Goal: Information Seeking & Learning: Learn about a topic

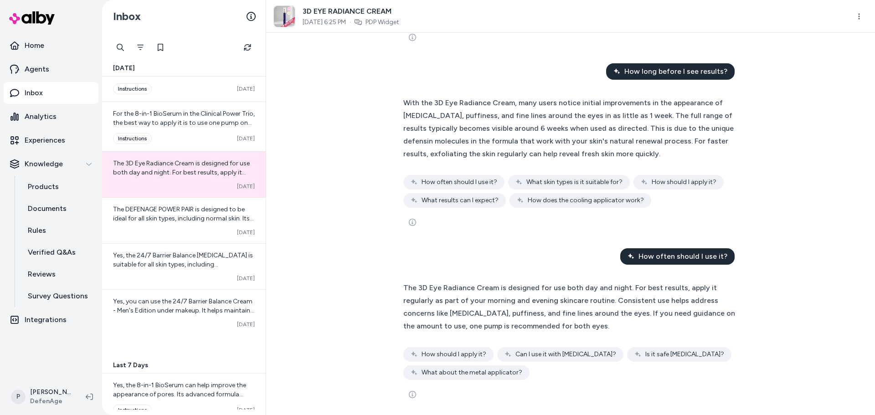
scroll to position [284, 0]
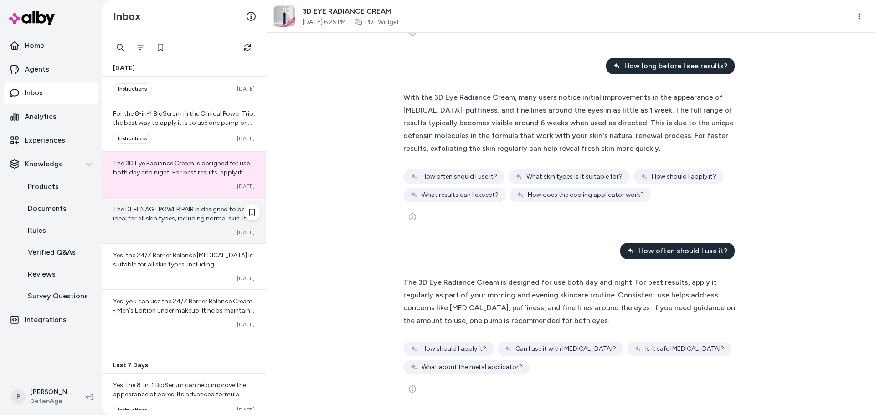
click at [165, 228] on div "The DEFENAGE POWER PAIR is designed to be ideal for all skin types, including n…" at bounding box center [184, 221] width 164 height 46
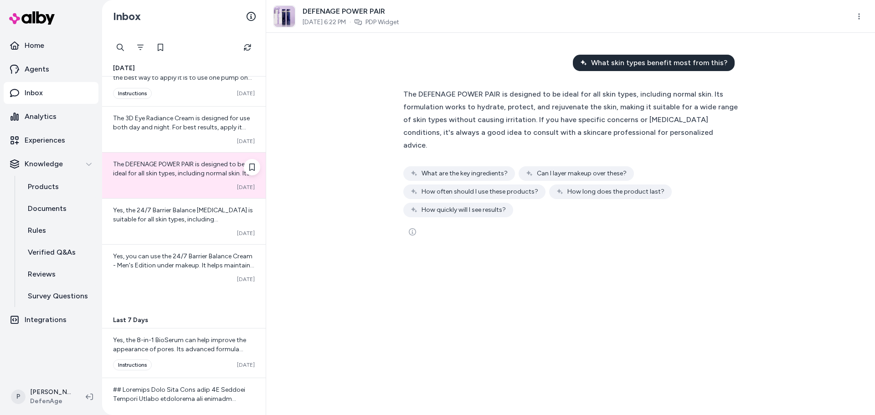
scroll to position [2098, 0]
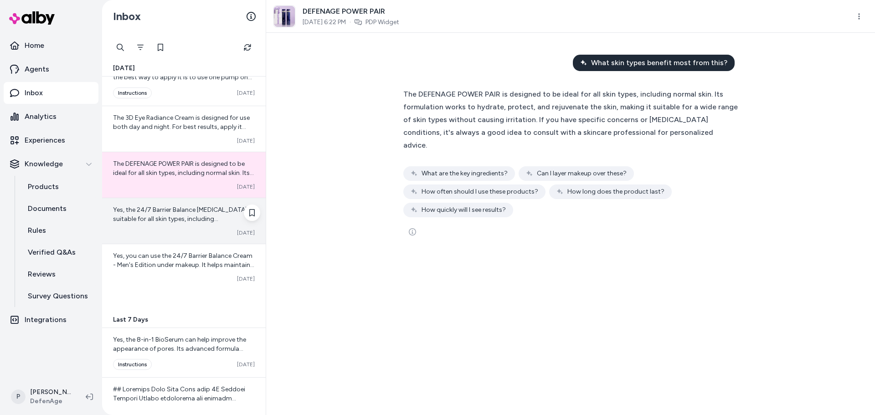
click at [164, 213] on span "Yes, the 24/7 Barrier Balance [MEDICAL_DATA] is suitable for all skin types, in…" at bounding box center [183, 246] width 140 height 81
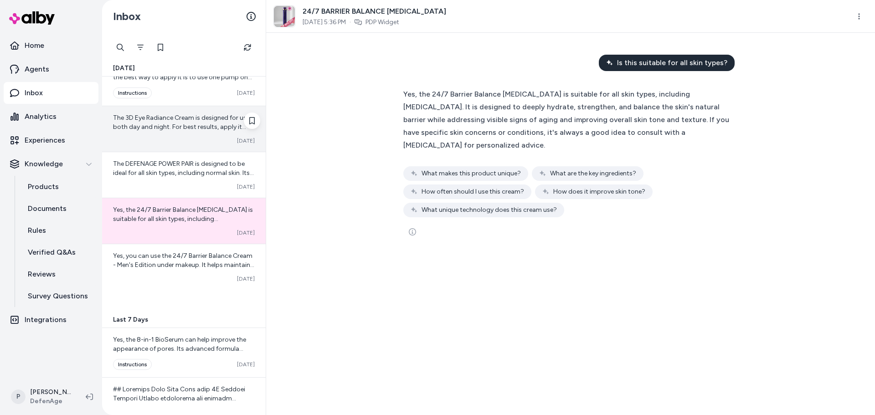
scroll to position [2189, 0]
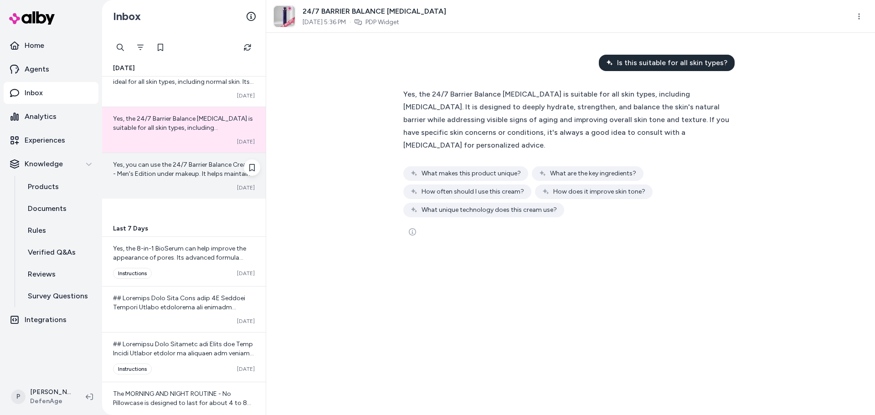
click at [178, 174] on span "Yes, you can use the 24/7 Barrier Balance Cream - Men's Edition under makeup. I…" at bounding box center [184, 197] width 142 height 72
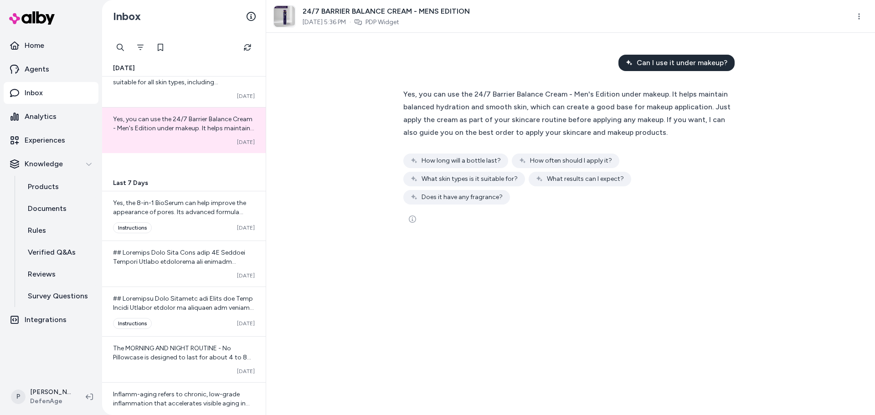
scroll to position [2281, 0]
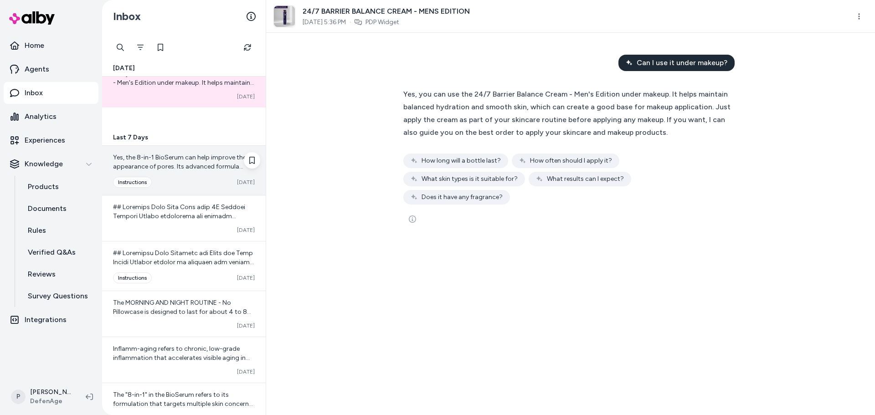
click at [180, 179] on div "Converted instructions Oct 08" at bounding box center [184, 182] width 142 height 11
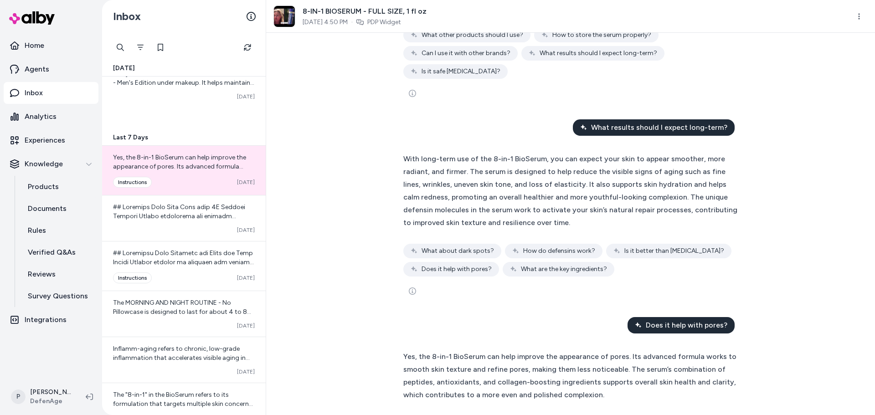
scroll to position [1454, 0]
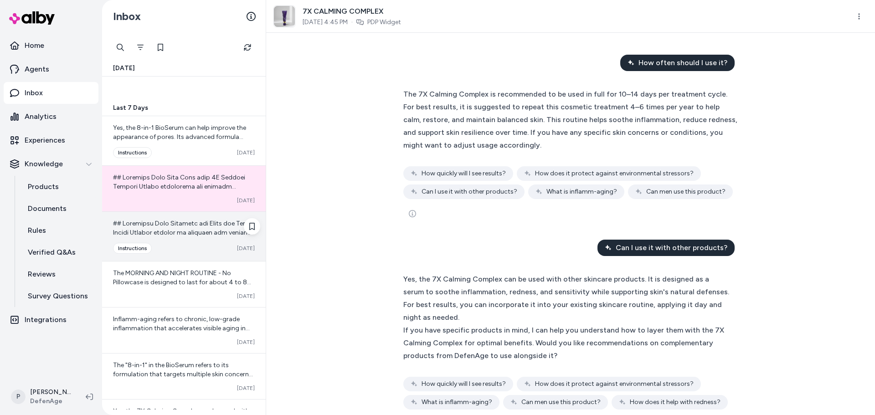
scroll to position [2326, 0]
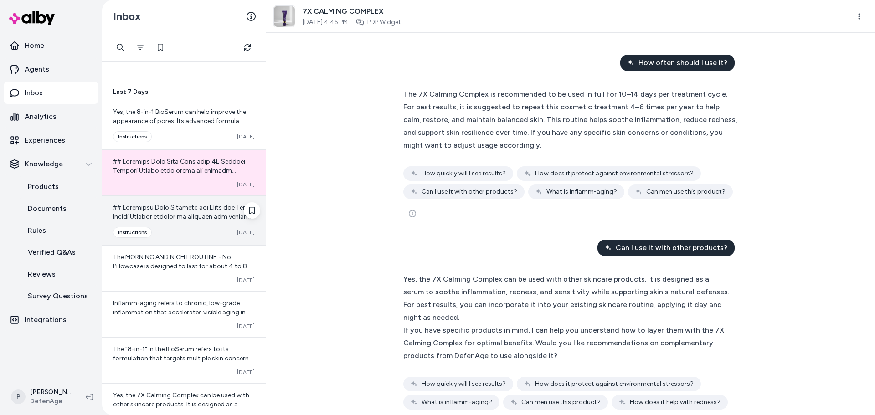
click at [170, 210] on span at bounding box center [184, 385] width 142 height 363
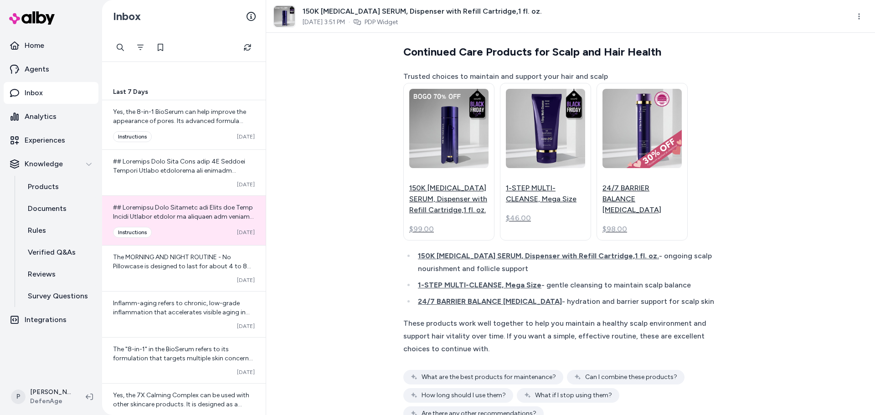
scroll to position [1961, 0]
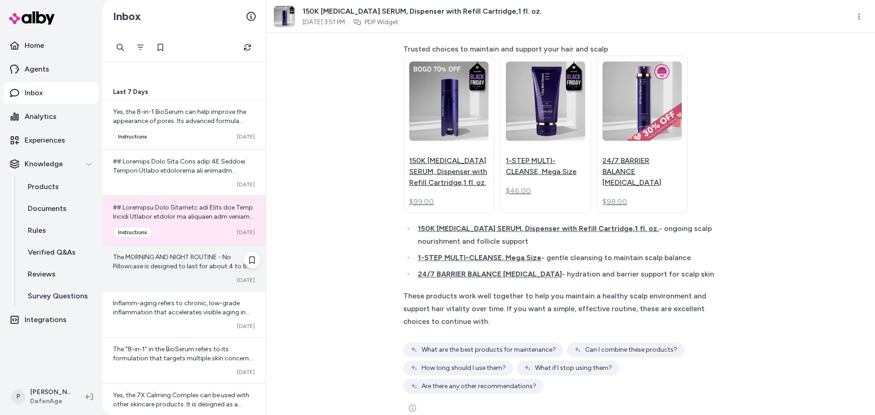
click at [164, 265] on span "The MORNING AND NIGHT ROUTINE - No Pillowcase is designed to last for about 4 t…" at bounding box center [182, 279] width 138 height 53
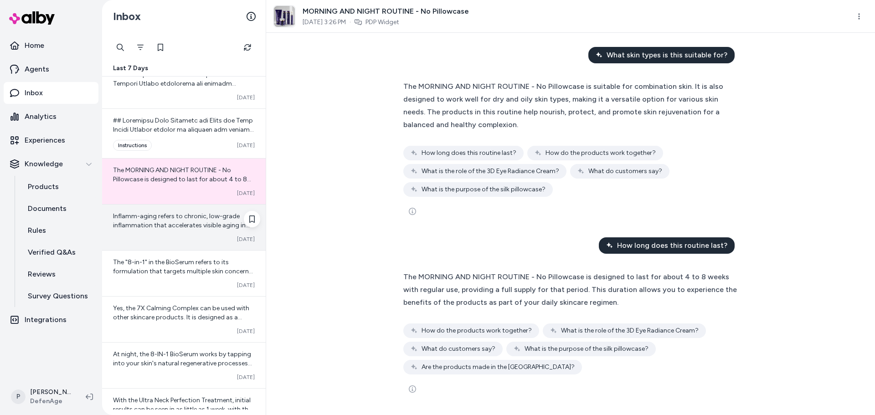
scroll to position [2417, 0]
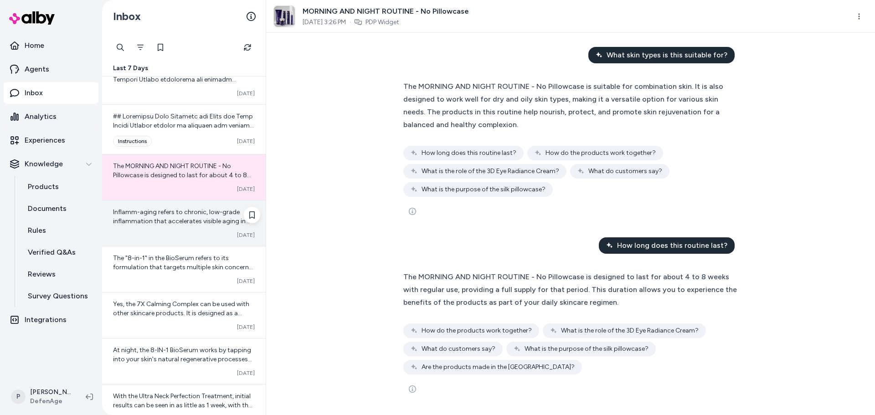
click at [164, 208] on div "Inflamm-aging refers to chronic, low-grade inflammation that accelerates visibl…" at bounding box center [184, 217] width 142 height 18
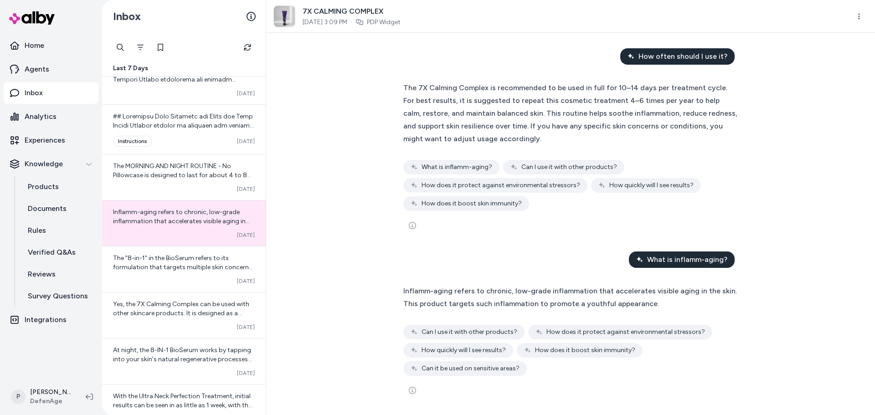
scroll to position [8, 0]
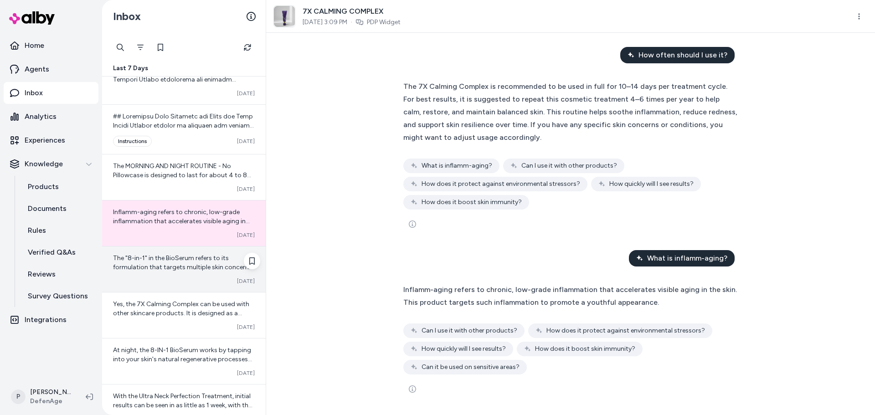
click at [160, 271] on span "The "8-in-1" in the BioSerum refers to its formulation that targets multiple sk…" at bounding box center [184, 280] width 142 height 53
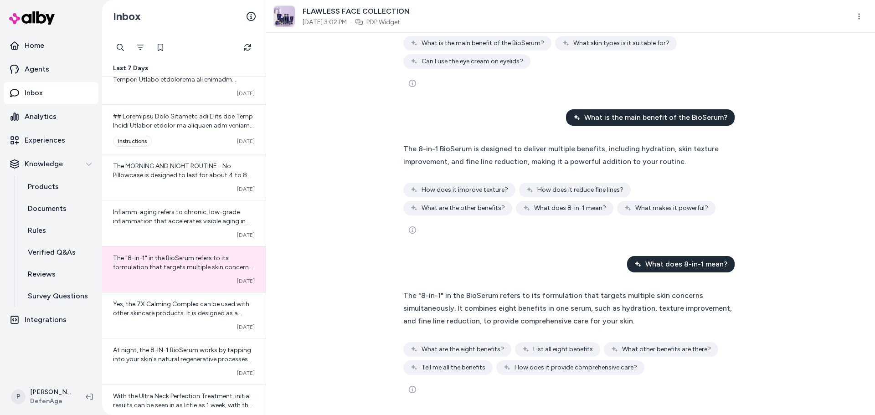
scroll to position [276, 0]
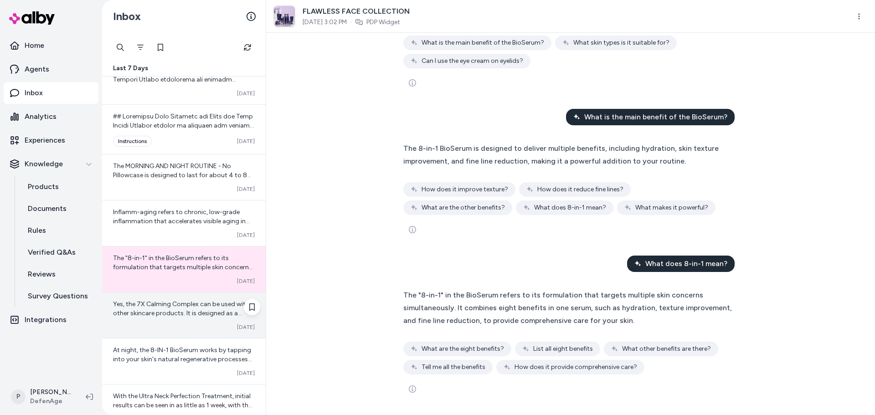
click at [157, 309] on div "Yes, the 7X Calming Complex can be used with other skincare products. It is des…" at bounding box center [184, 309] width 142 height 18
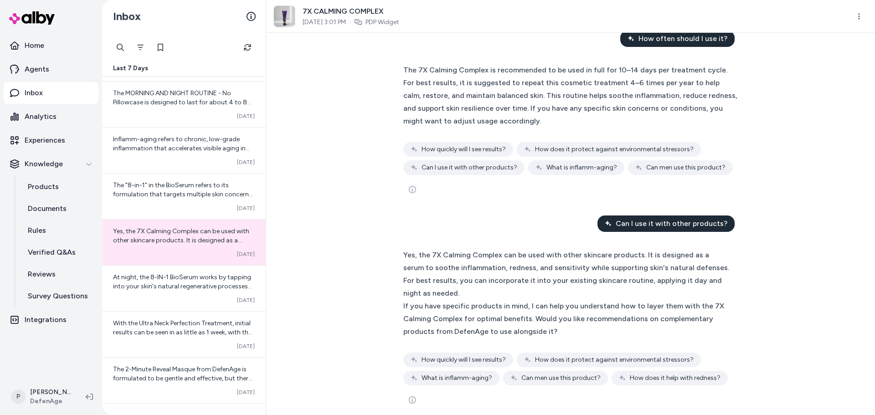
scroll to position [35, 0]
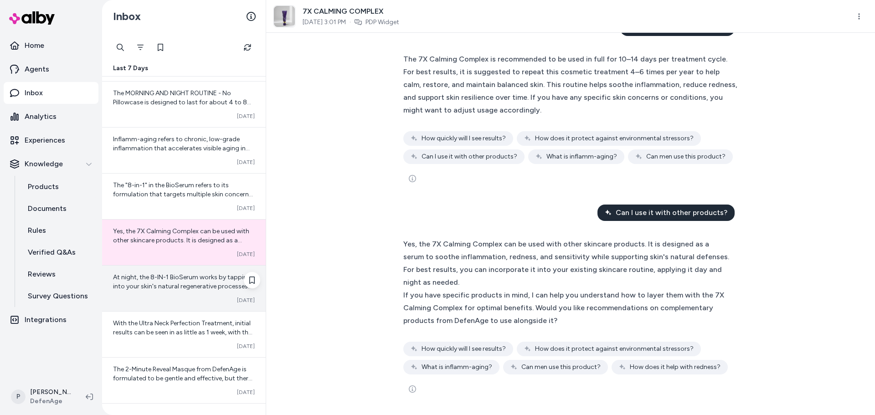
click at [185, 292] on div "At night, the 8-IN-1 BioSerum works by tapping into your skin's natural regener…" at bounding box center [184, 289] width 164 height 46
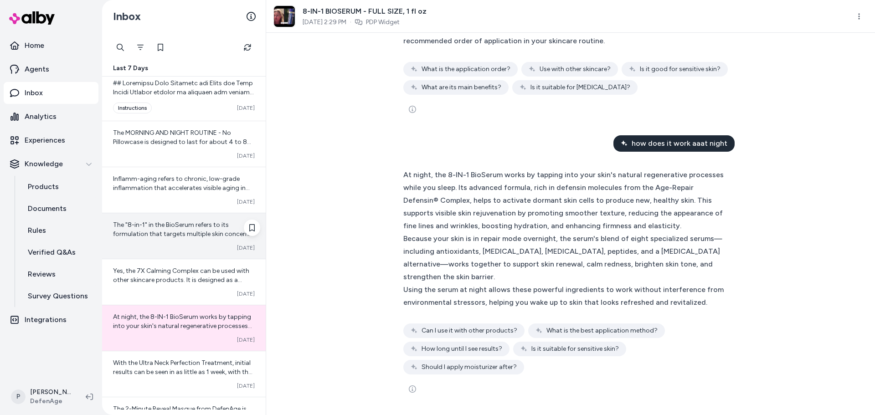
scroll to position [2536, 0]
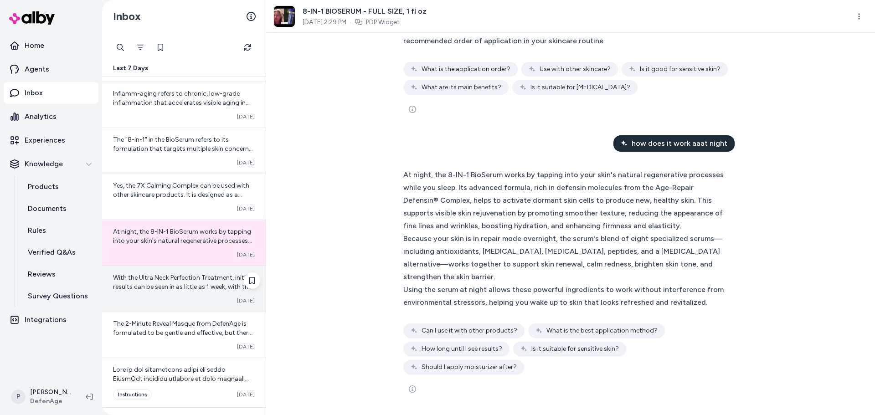
click at [165, 293] on div "With the Ultra Neck Perfection Treatment, initial results can be seen in as lit…" at bounding box center [184, 289] width 164 height 46
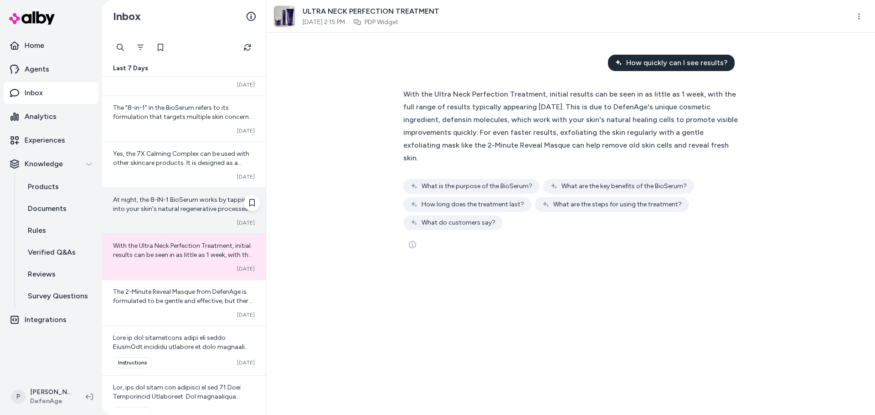
scroll to position [2627, 0]
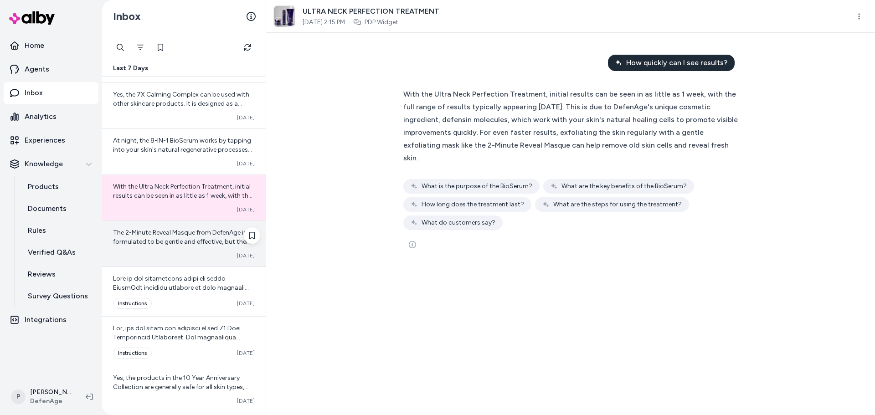
click at [169, 241] on span "The 2-Minute Reveal Masque from DefenAge is formulated to be gentle and effecti…" at bounding box center [183, 269] width 140 height 81
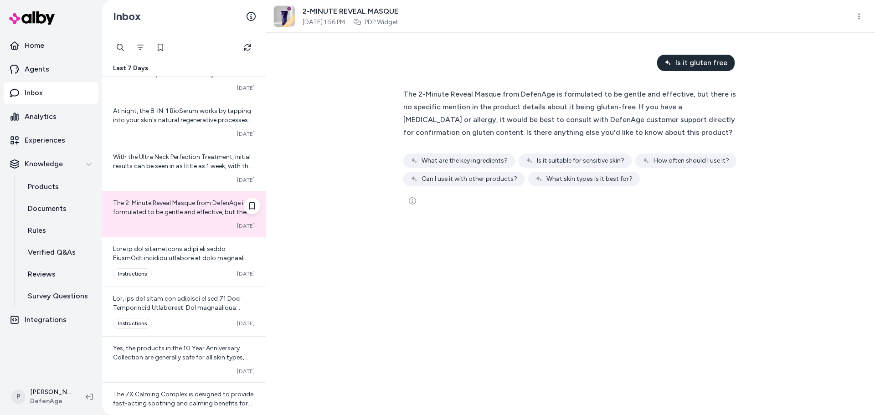
scroll to position [2672, 0]
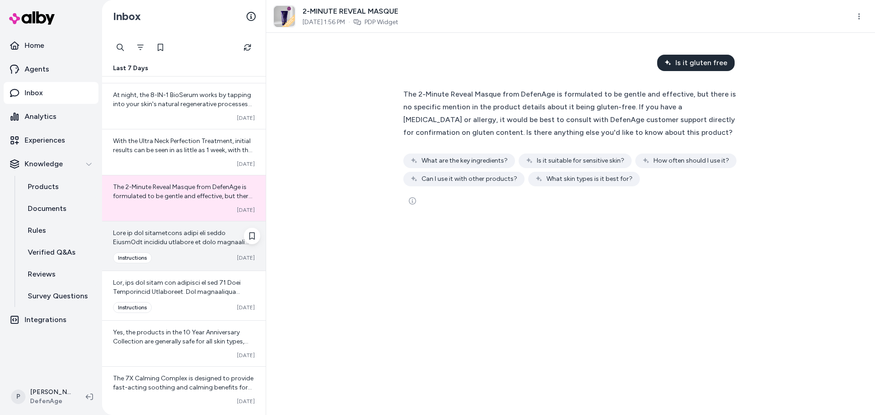
click at [195, 245] on span at bounding box center [184, 356] width 142 height 254
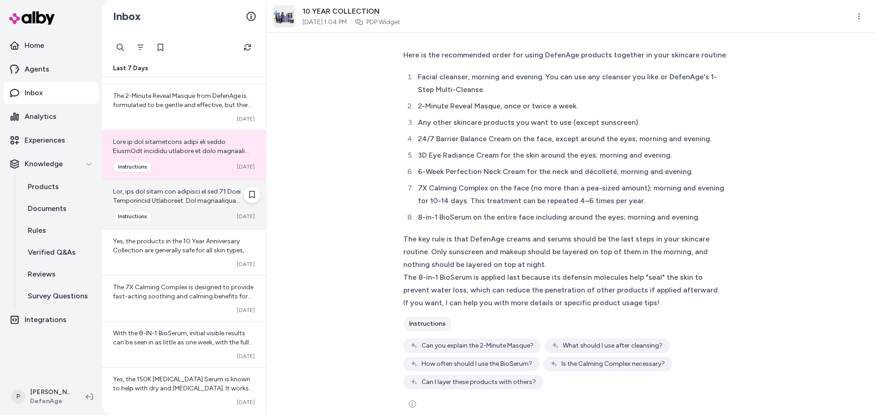
scroll to position [67, 0]
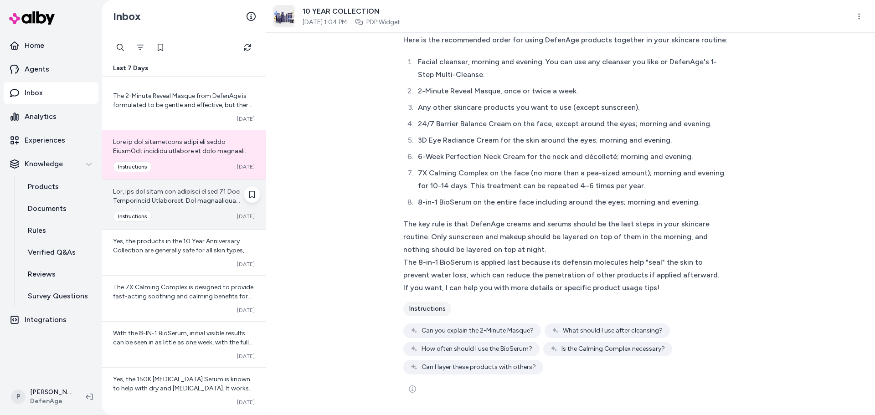
click at [177, 206] on div "Converted instructions Oct 08" at bounding box center [184, 204] width 164 height 49
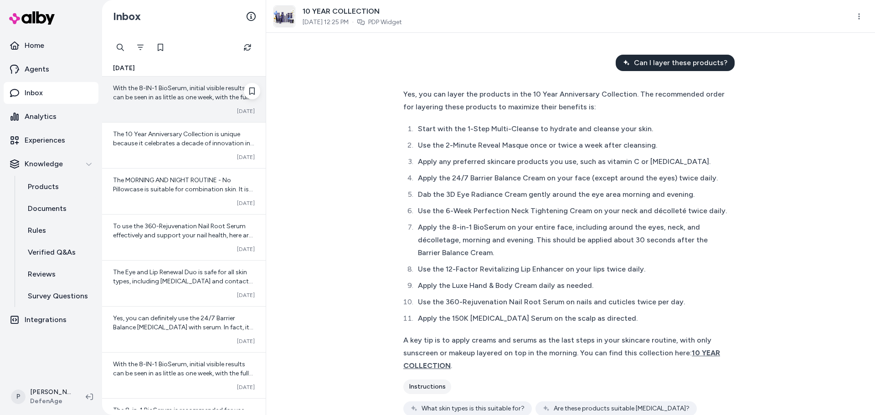
click at [163, 102] on div "With the 8-IN-1 BioSerum, initial visible results can be seen in as little as o…" at bounding box center [184, 100] width 164 height 46
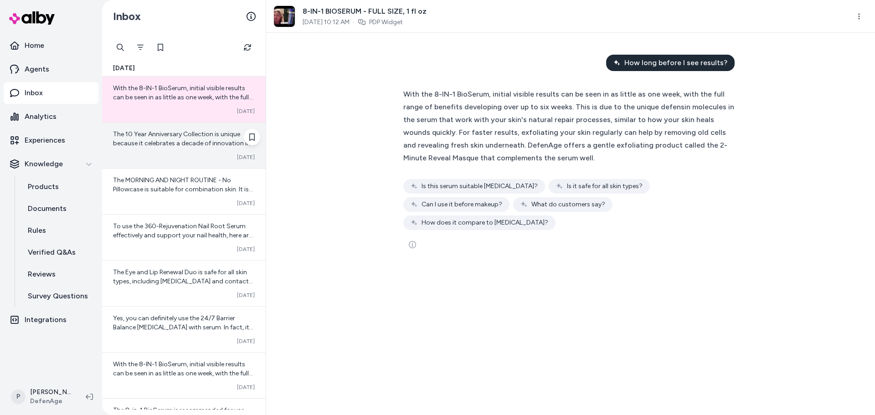
click at [173, 147] on div "The 10 Year Anniversary Collection is unique because it celebrates a decade of …" at bounding box center [184, 139] width 142 height 18
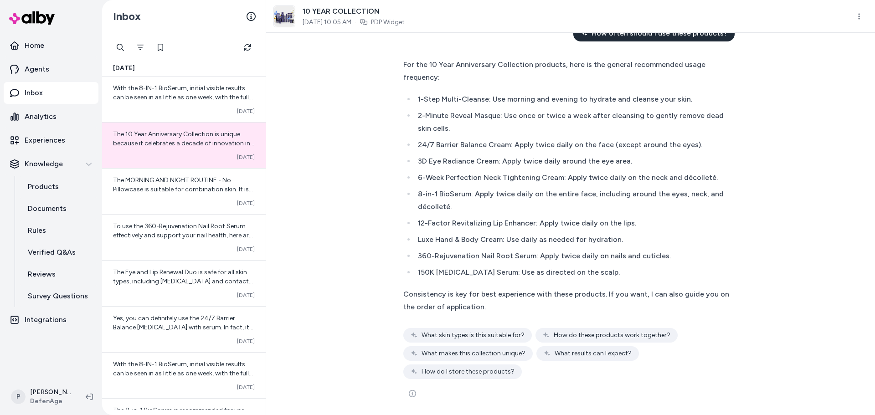
scroll to position [46, 0]
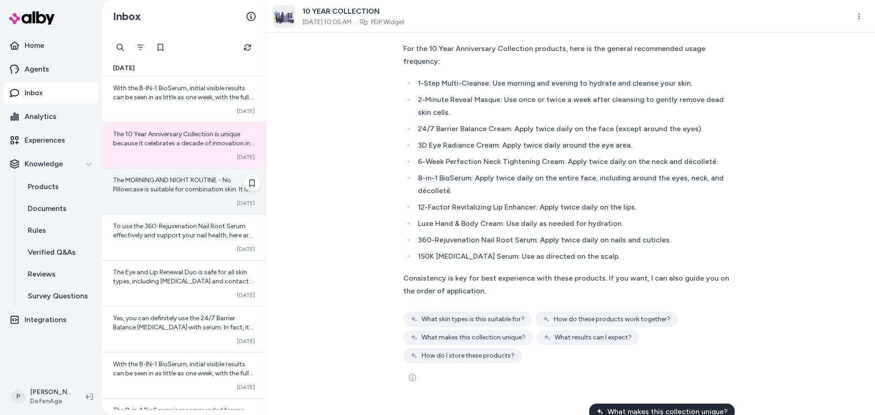
click at [163, 185] on div "The MORNING AND NIGHT ROUTINE - No Pillowcase is suitable for combination skin.…" at bounding box center [184, 185] width 142 height 18
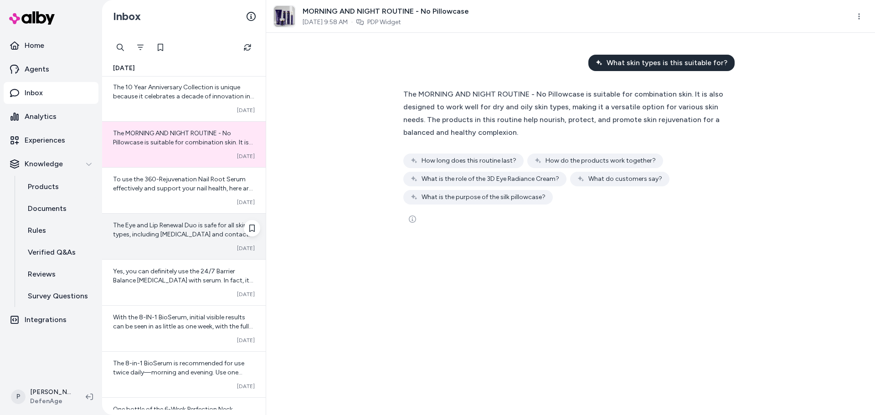
scroll to position [91, 0]
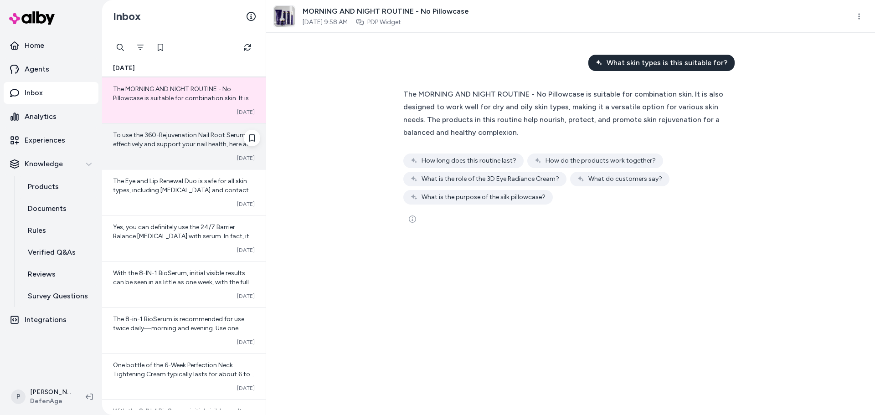
click at [172, 156] on div "Converted [DATE]" at bounding box center [184, 157] width 142 height 7
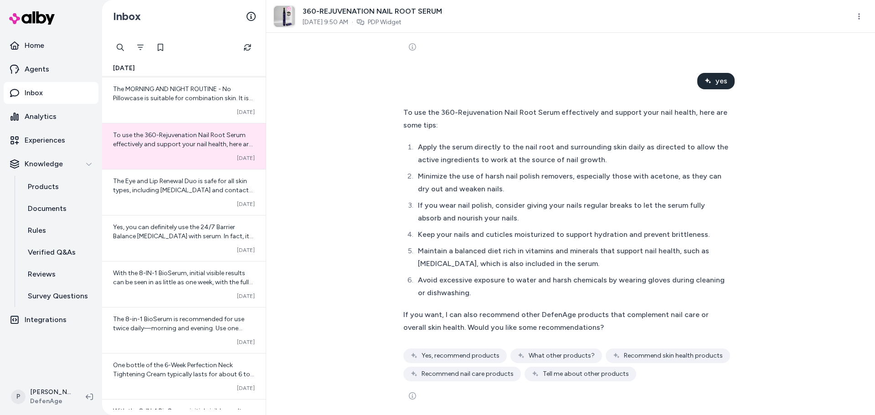
scroll to position [421, 0]
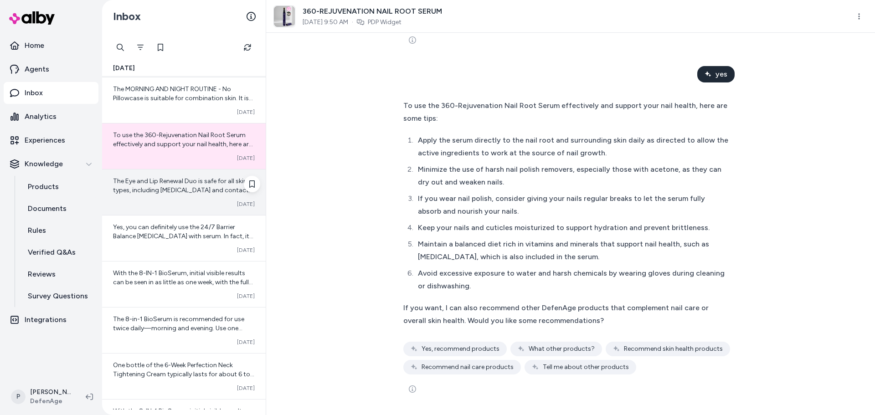
click at [170, 182] on span "The Eye and Lip Renewal Duo is safe for all skin types, including [MEDICAL_DATA…" at bounding box center [183, 203] width 140 height 53
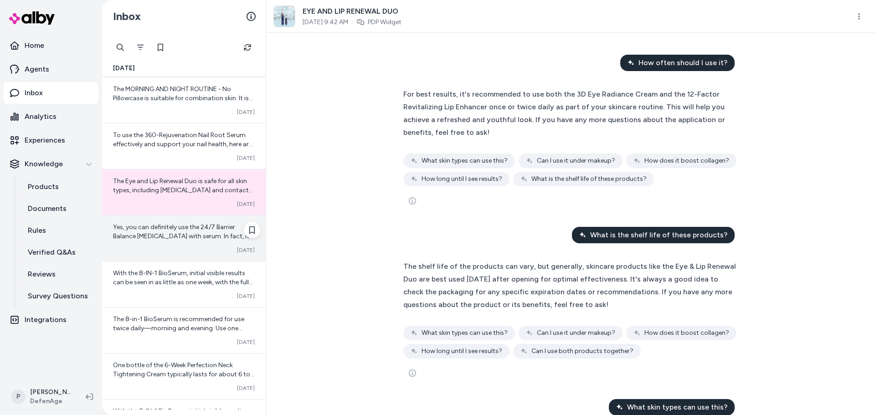
click at [189, 243] on div "Yes, you can definitely use the 24/7 Barrier Balance Anti-Aging Cream with seru…" at bounding box center [184, 239] width 164 height 46
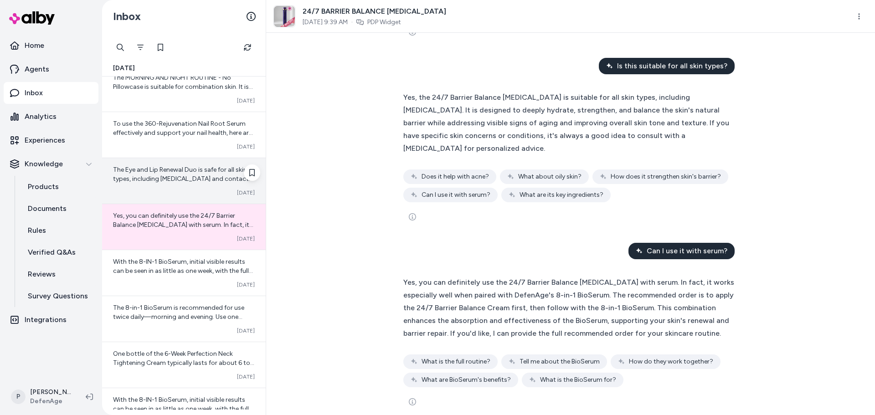
scroll to position [137, 0]
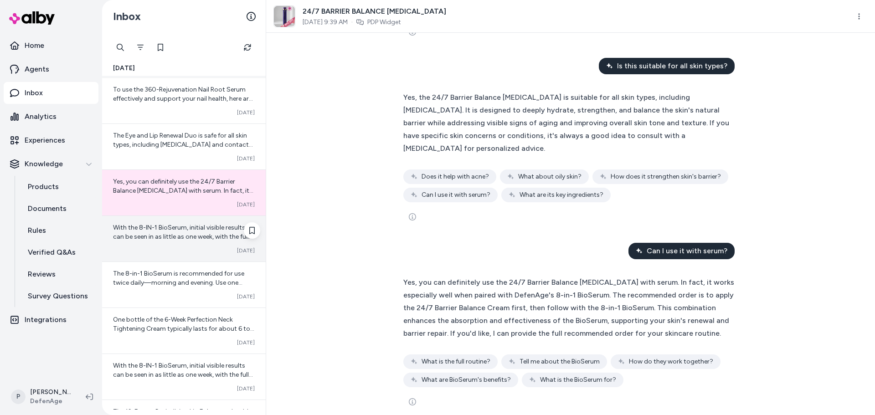
click at [169, 244] on div "With the 8-IN-1 BioSerum, initial visible results can be seen in as little as o…" at bounding box center [184, 239] width 164 height 46
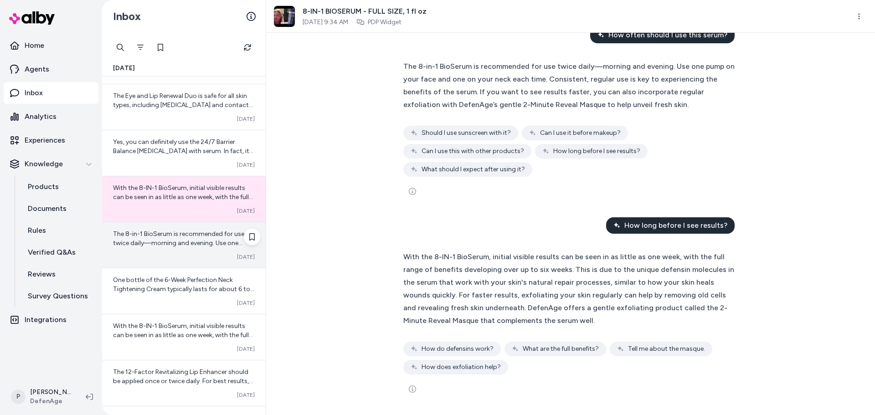
scroll to position [228, 0]
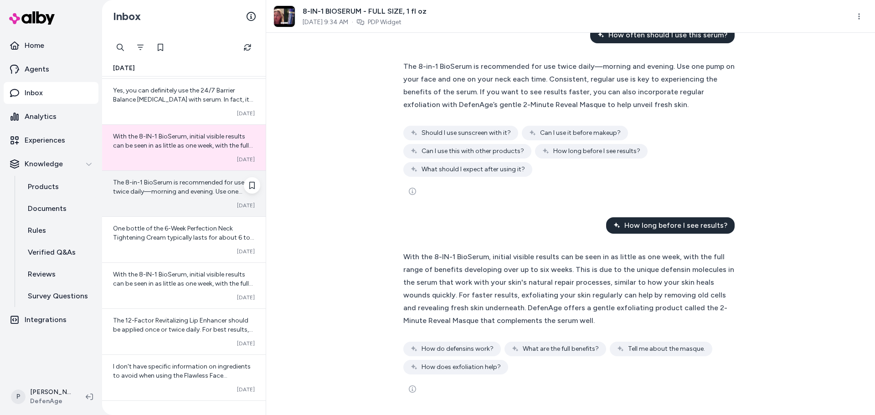
click at [173, 193] on span "The 8-in-1 BioSerum is recommended for use twice daily—morning and evening. Use…" at bounding box center [181, 219] width 137 height 81
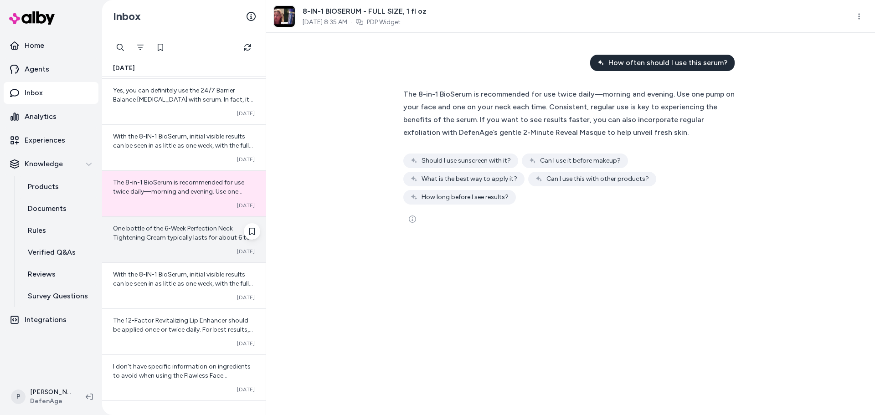
click at [169, 237] on span "One bottle of the 6-Week Perfection Neck Tightening Cream typically lasts for a…" at bounding box center [183, 261] width 141 height 72
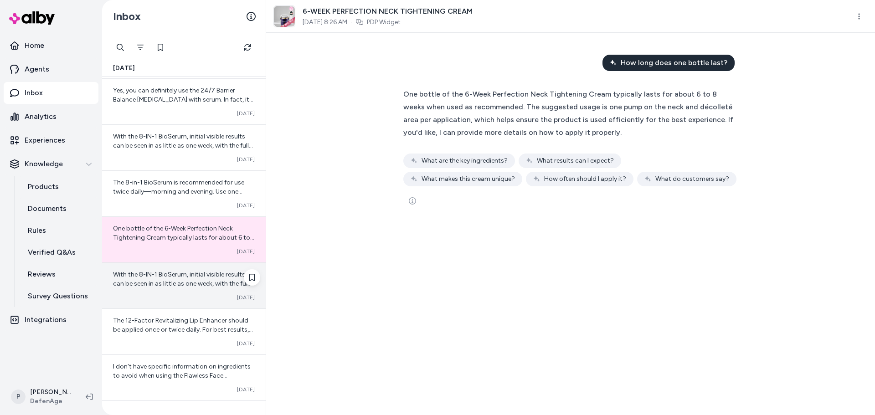
click at [181, 286] on span "With the 8-IN-1 BioSerum, initial visible results can be seen in as little as o…" at bounding box center [184, 325] width 142 height 108
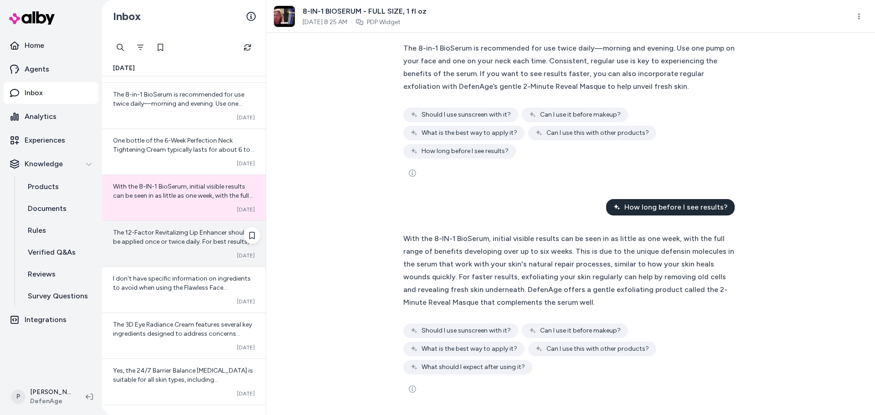
scroll to position [319, 0]
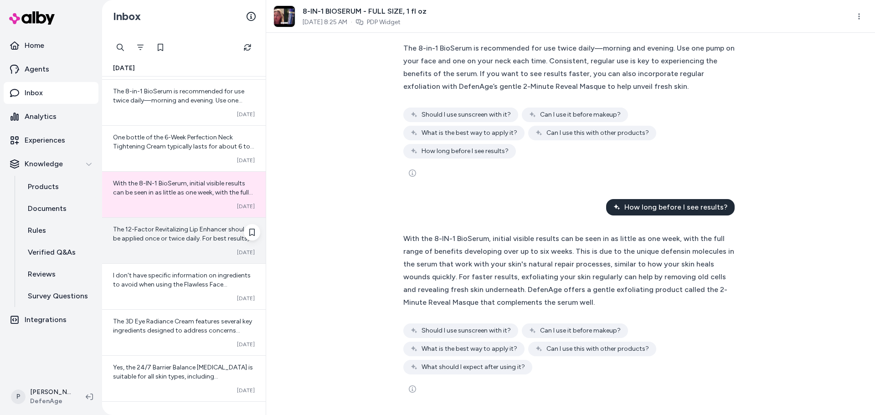
click at [177, 233] on span "The 12-Factor Revitalizing Lip Enhancer should be applied once or twice daily. …" at bounding box center [183, 248] width 140 height 44
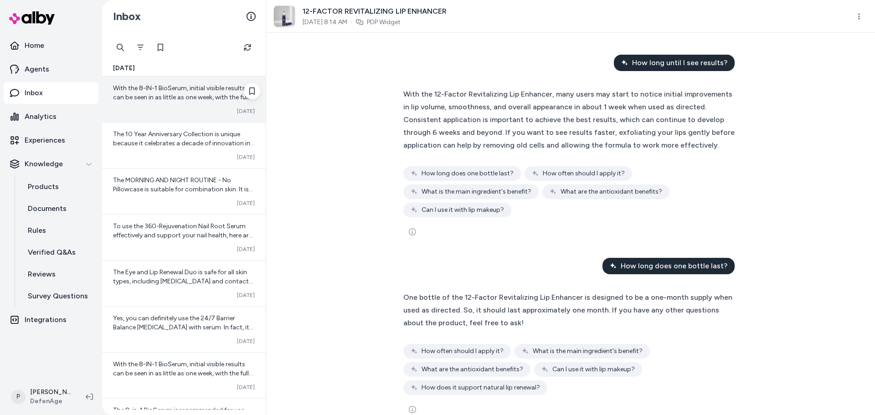
click at [173, 87] on span "With the 8-IN-1 BioSerum, initial visible results can be seen in as little as o…" at bounding box center [184, 138] width 142 height 108
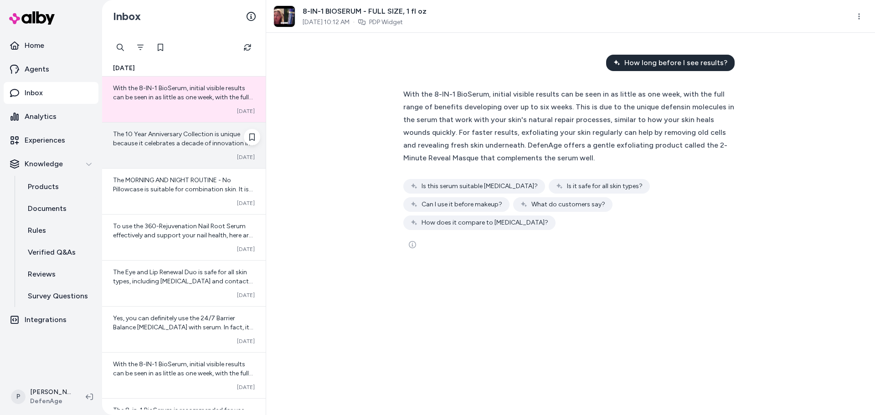
click at [156, 157] on div "Converted [DATE]" at bounding box center [184, 157] width 142 height 7
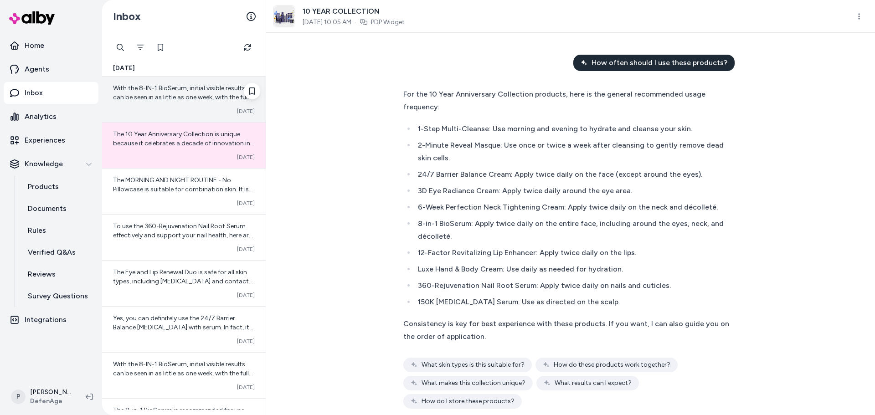
click at [170, 93] on div "With the 8-IN-1 BioSerum, initial visible results can be seen in as little as o…" at bounding box center [184, 93] width 142 height 18
